Goal: Entertainment & Leisure: Browse casually

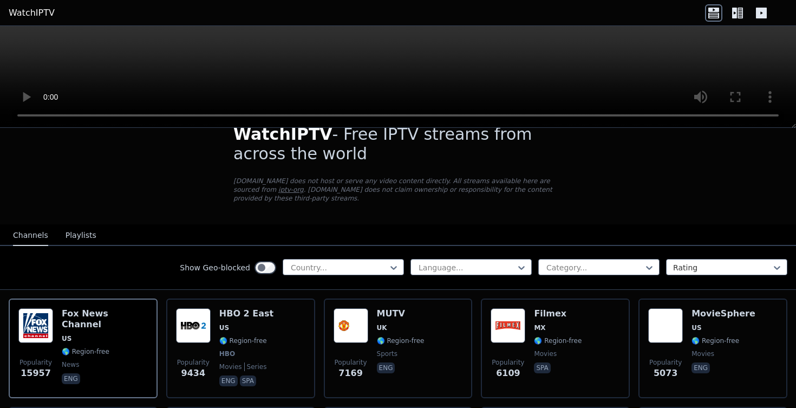
scroll to position [24, 0]
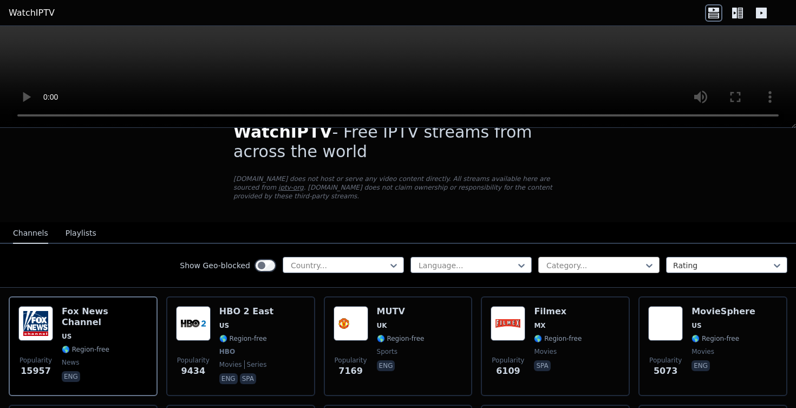
click at [566, 260] on div at bounding box center [594, 265] width 99 height 11
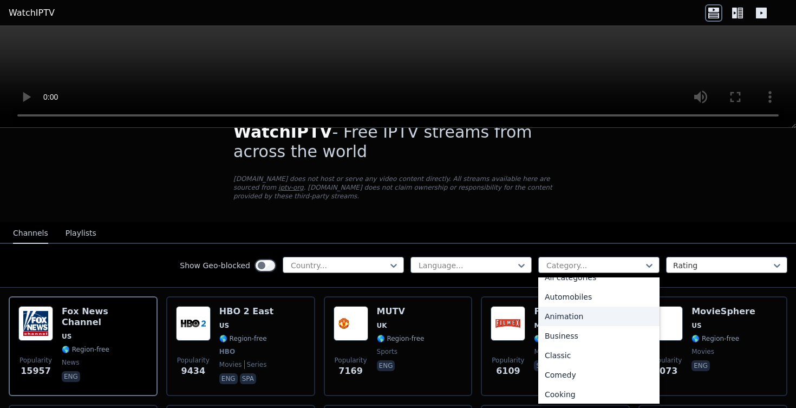
scroll to position [15, 0]
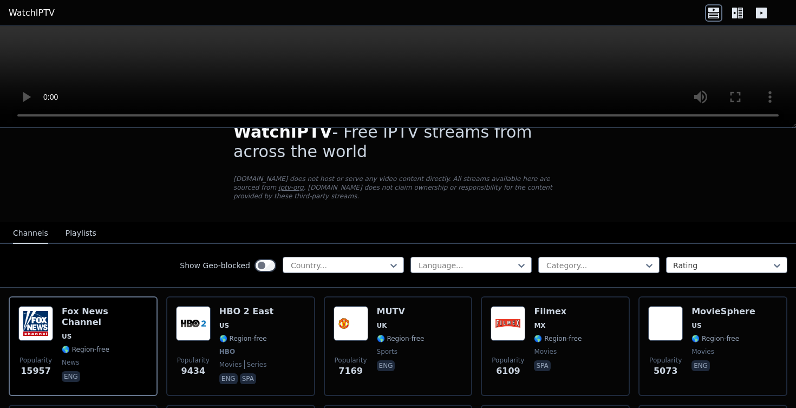
click at [502, 256] on div "Show Geo-blocked Country... Language... Category... Rating" at bounding box center [398, 266] width 796 height 44
click at [499, 266] on div at bounding box center [467, 265] width 99 height 11
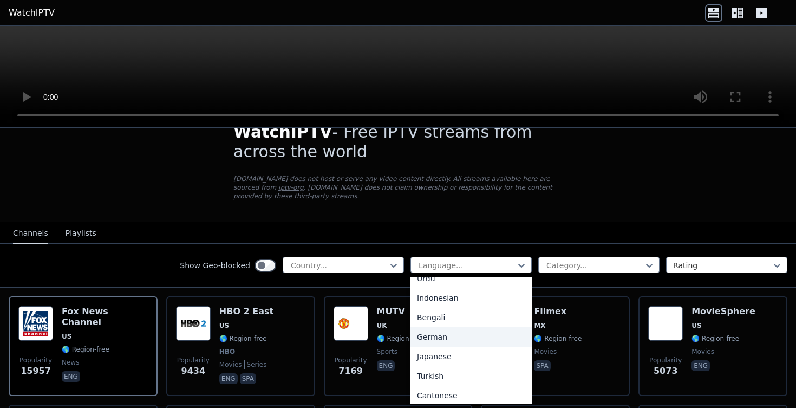
scroll to position [189, 0]
click at [453, 340] on div "German" at bounding box center [471, 333] width 121 height 19
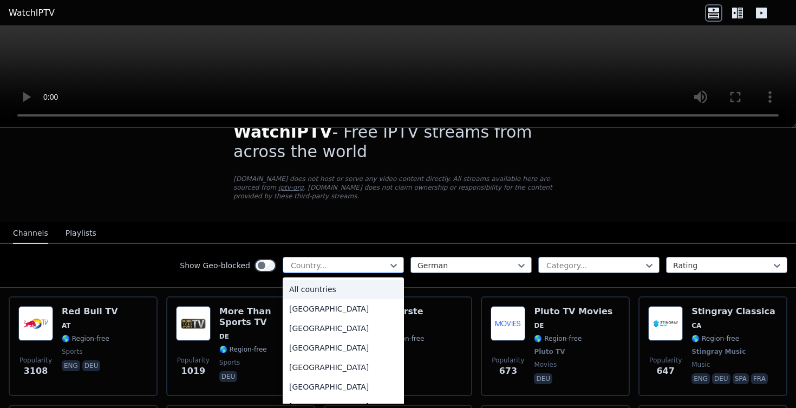
click at [365, 265] on div at bounding box center [339, 265] width 99 height 11
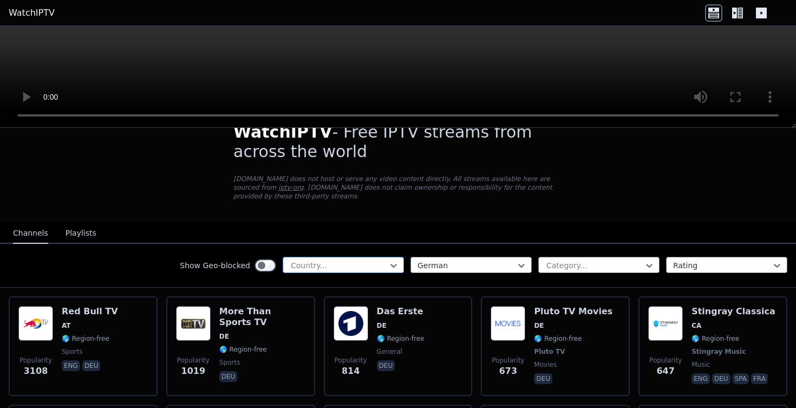
click at [365, 264] on div at bounding box center [339, 265] width 99 height 11
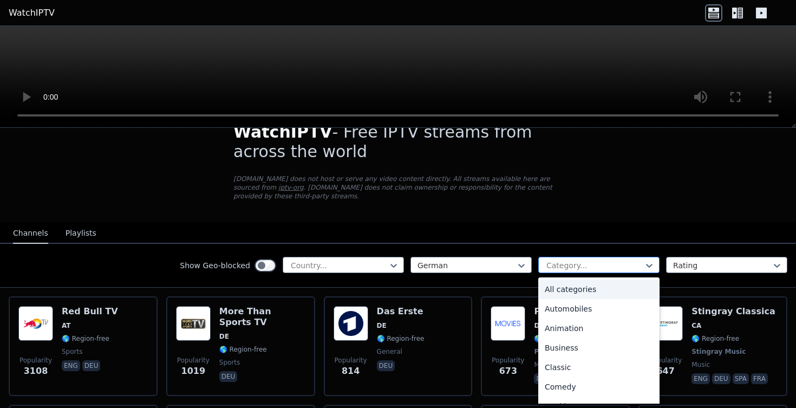
click at [581, 264] on div at bounding box center [594, 265] width 99 height 11
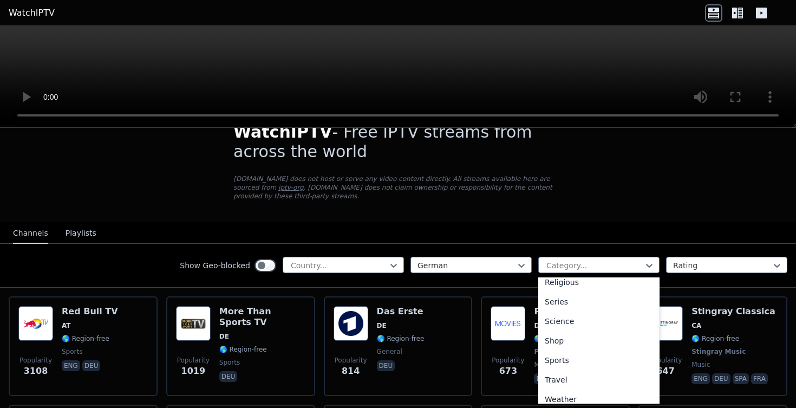
scroll to position [405, 0]
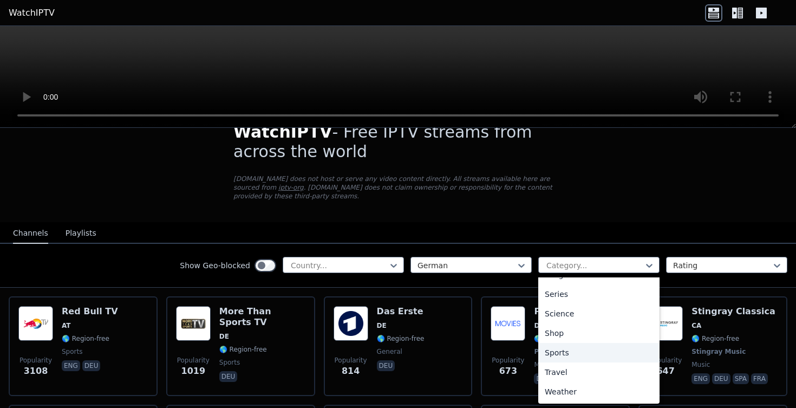
click at [563, 351] on div "Sports" at bounding box center [598, 352] width 121 height 19
